Goal: Navigation & Orientation: Find specific page/section

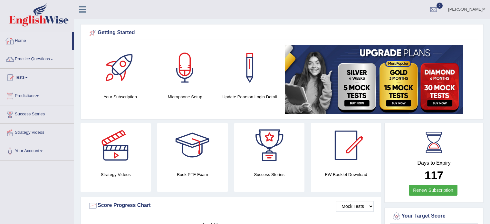
drag, startPoint x: 0, startPoint y: 0, endPoint x: 27, endPoint y: 42, distance: 50.1
click at [27, 42] on link "Home" at bounding box center [36, 40] width 72 height 16
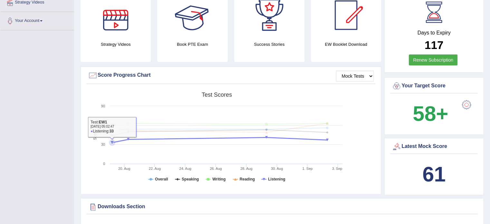
scroll to position [161, 0]
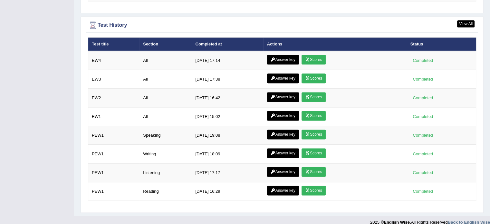
scroll to position [772, 0]
